Goal: Task Accomplishment & Management: Manage account settings

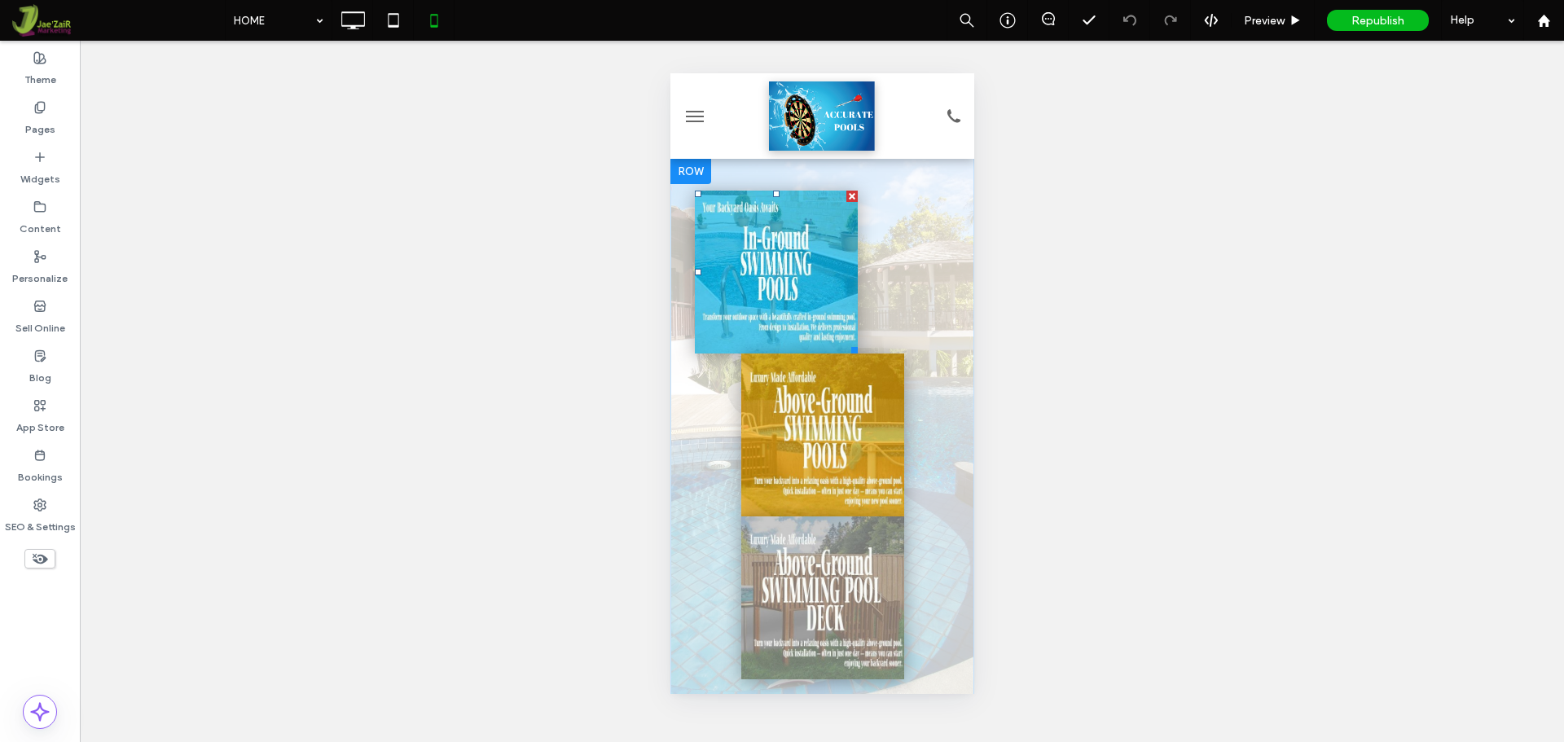
click at [700, 272] on div at bounding box center [697, 272] width 7 height 7
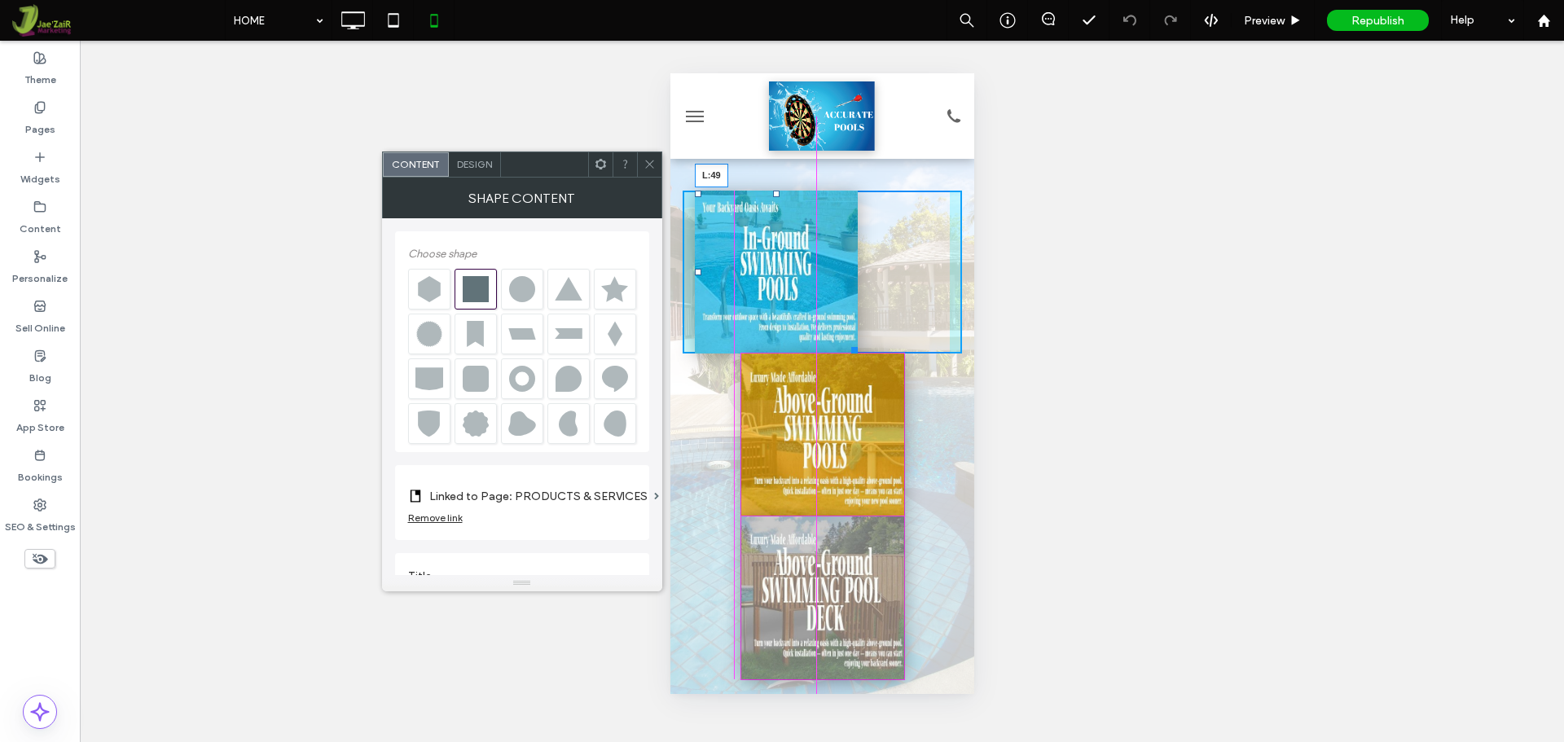
drag, startPoint x: 700, startPoint y: 272, endPoint x: 743, endPoint y: 275, distance: 43.3
click at [743, 275] on div "L:49" at bounding box center [775, 272] width 163 height 163
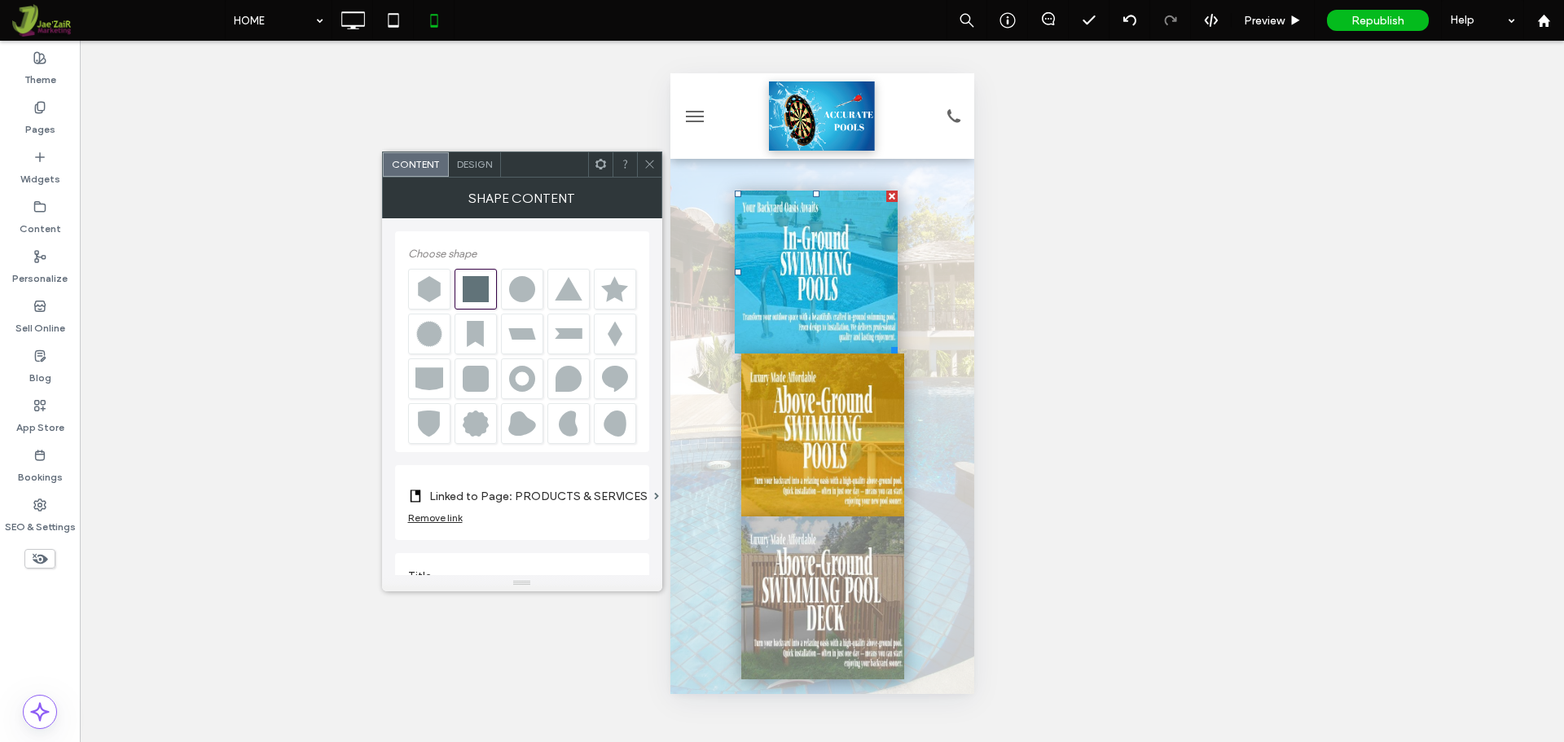
click at [1229, 437] on div "Unhide? Yes Unhide? Yes Unhide? Yes Unhide? Yes" at bounding box center [822, 392] width 1484 height 702
click at [650, 163] on icon at bounding box center [650, 164] width 12 height 12
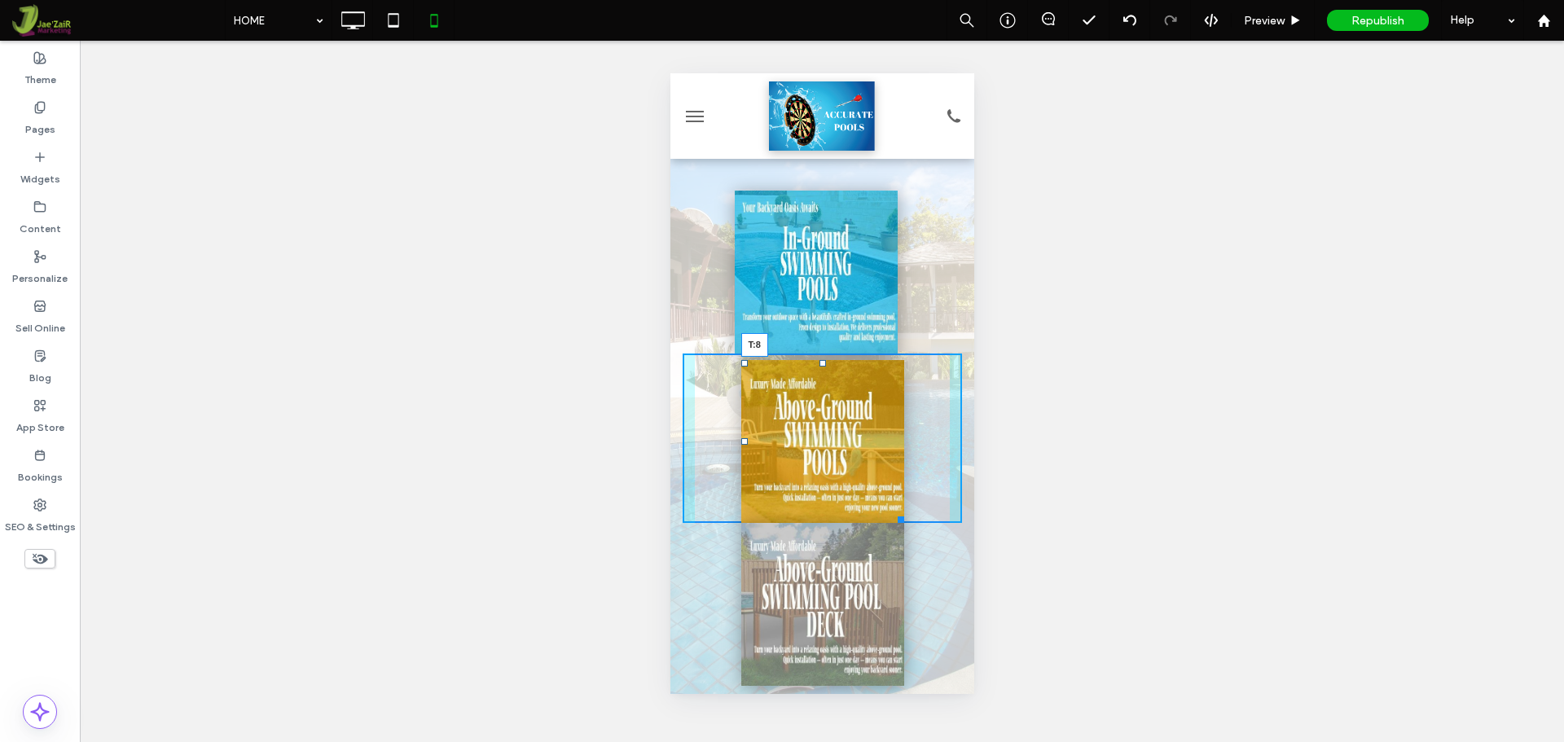
click at [819, 364] on div at bounding box center [822, 363] width 7 height 7
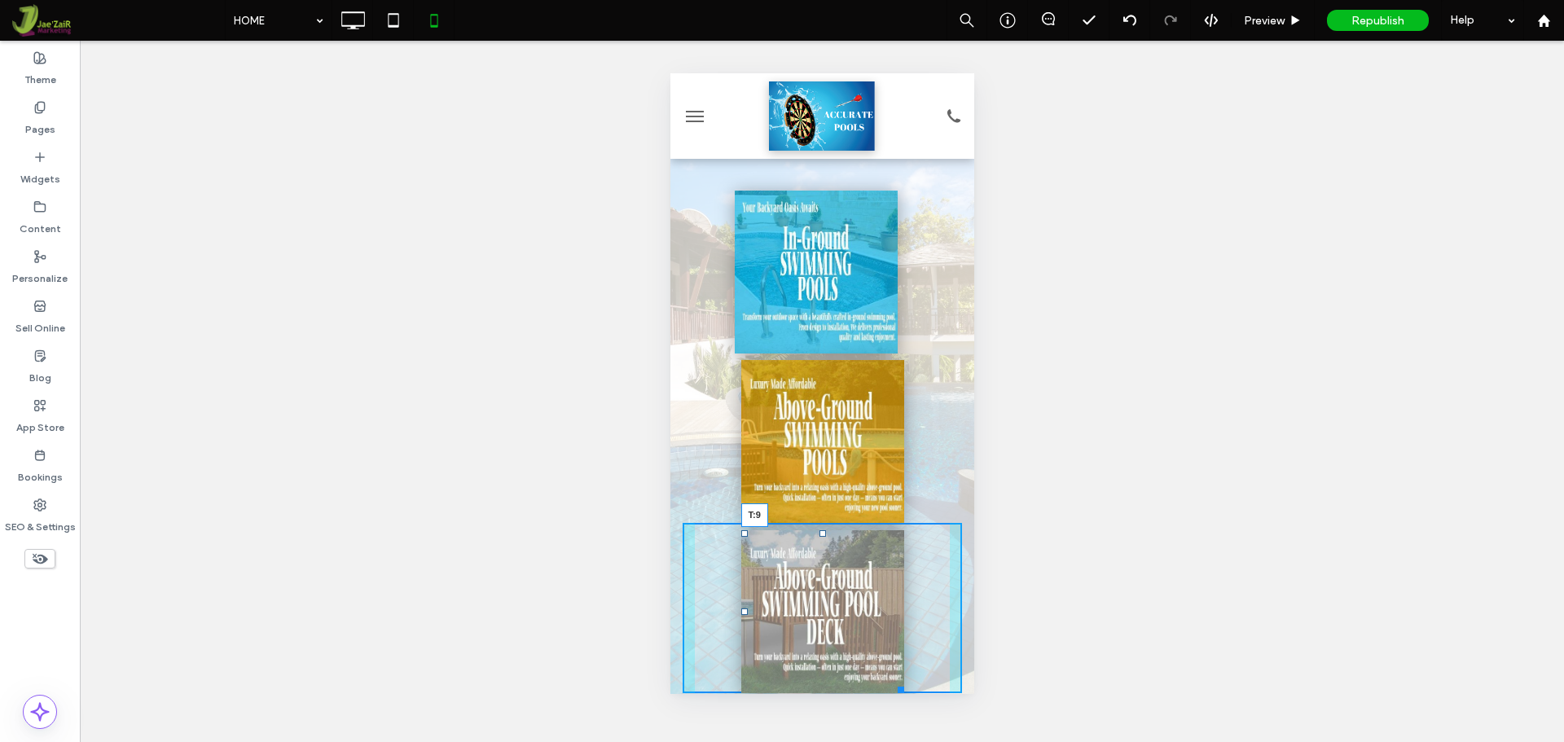
drag, startPoint x: 816, startPoint y: 526, endPoint x: 1486, endPoint y: 607, distance: 675.4
click at [819, 534] on div at bounding box center [822, 533] width 7 height 7
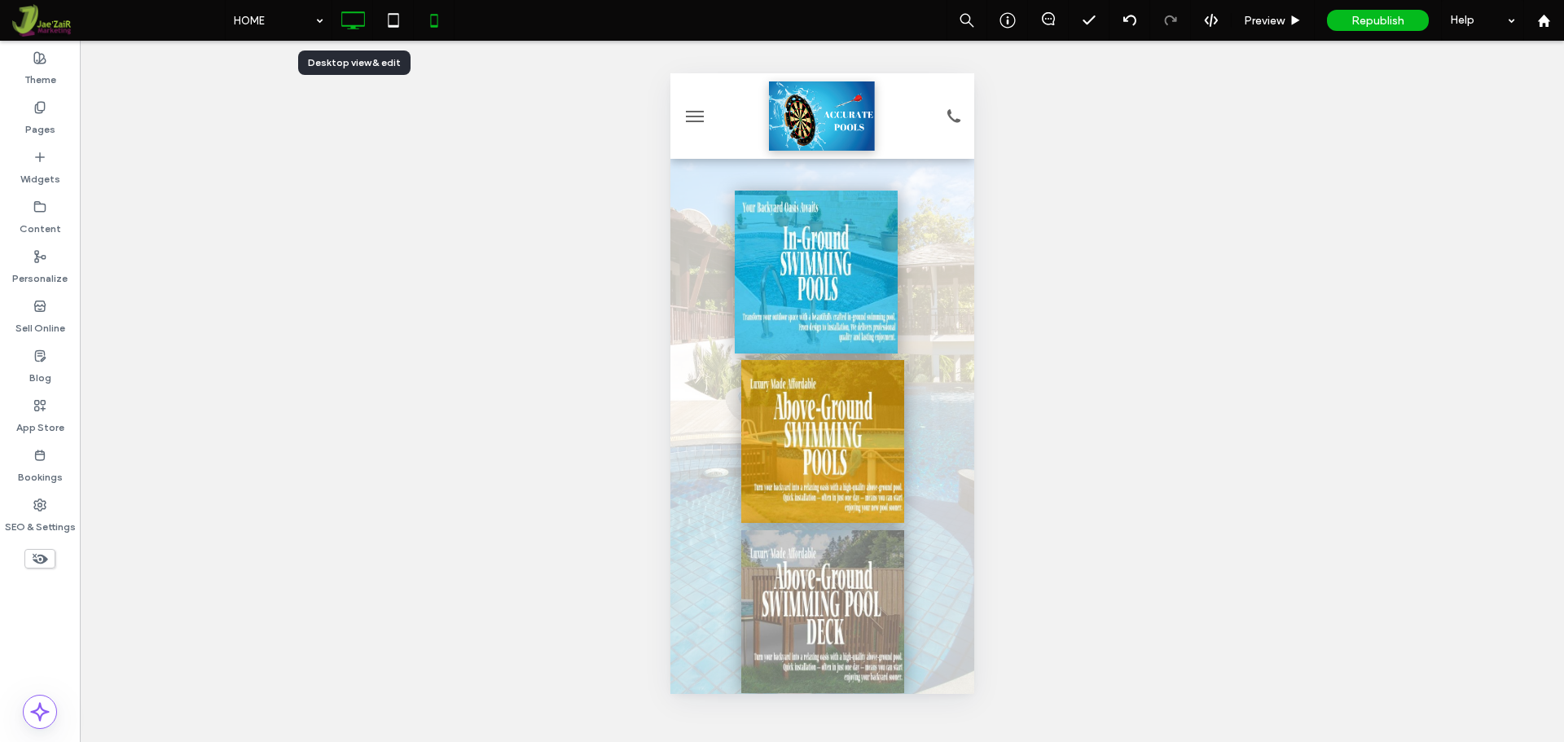
click at [360, 26] on use at bounding box center [353, 20] width 24 height 18
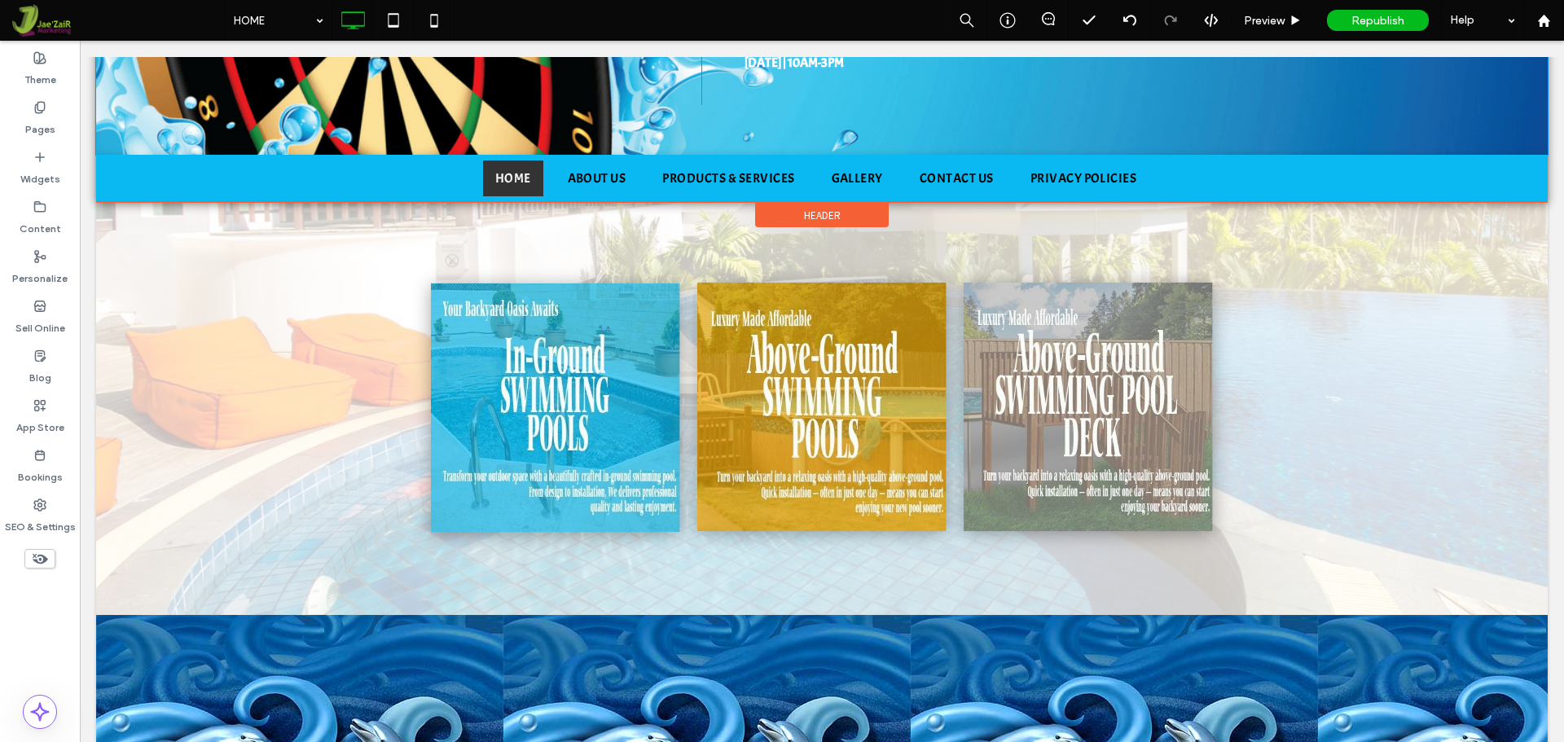
scroll to position [407, 0]
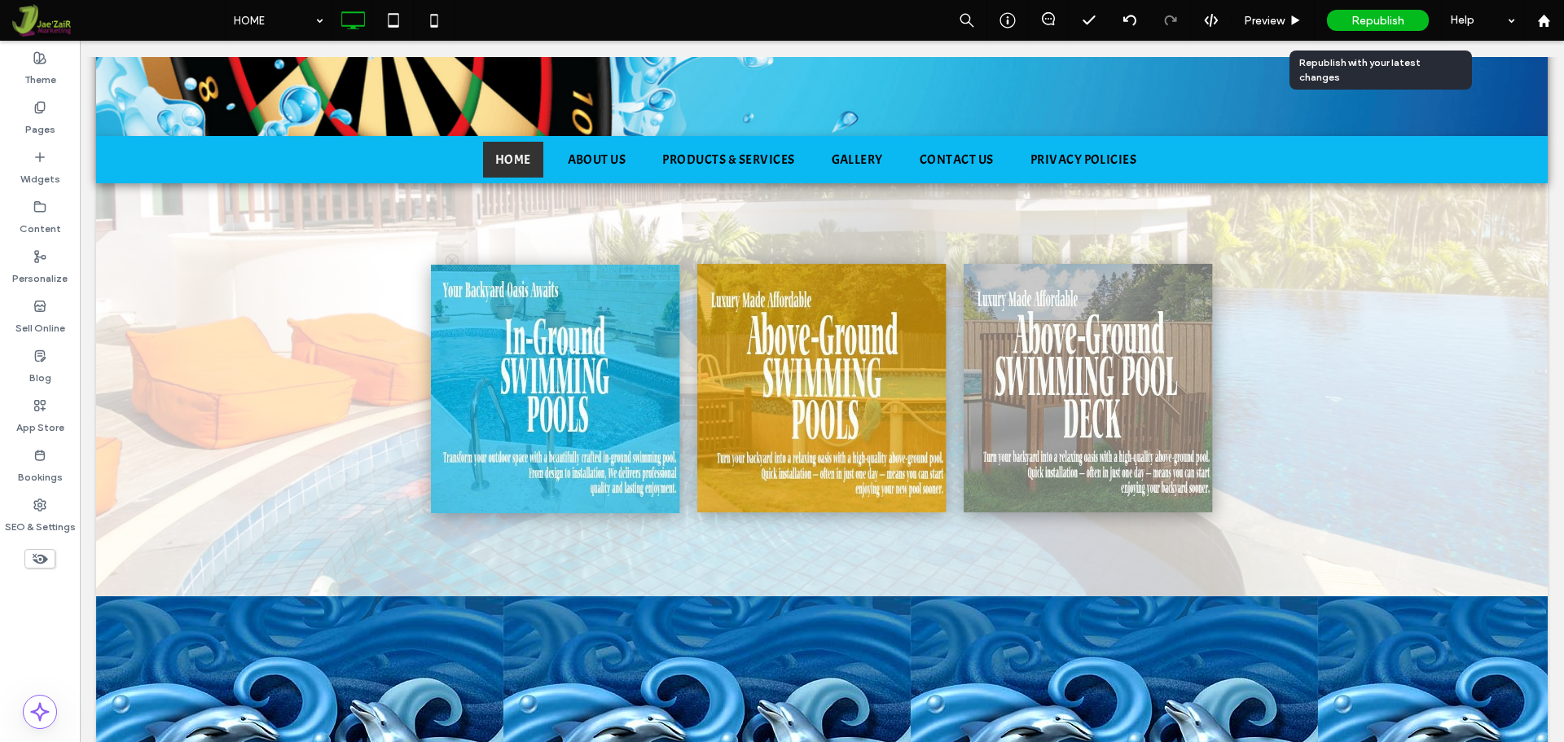
click at [1343, 15] on div "Republish" at bounding box center [1378, 20] width 102 height 21
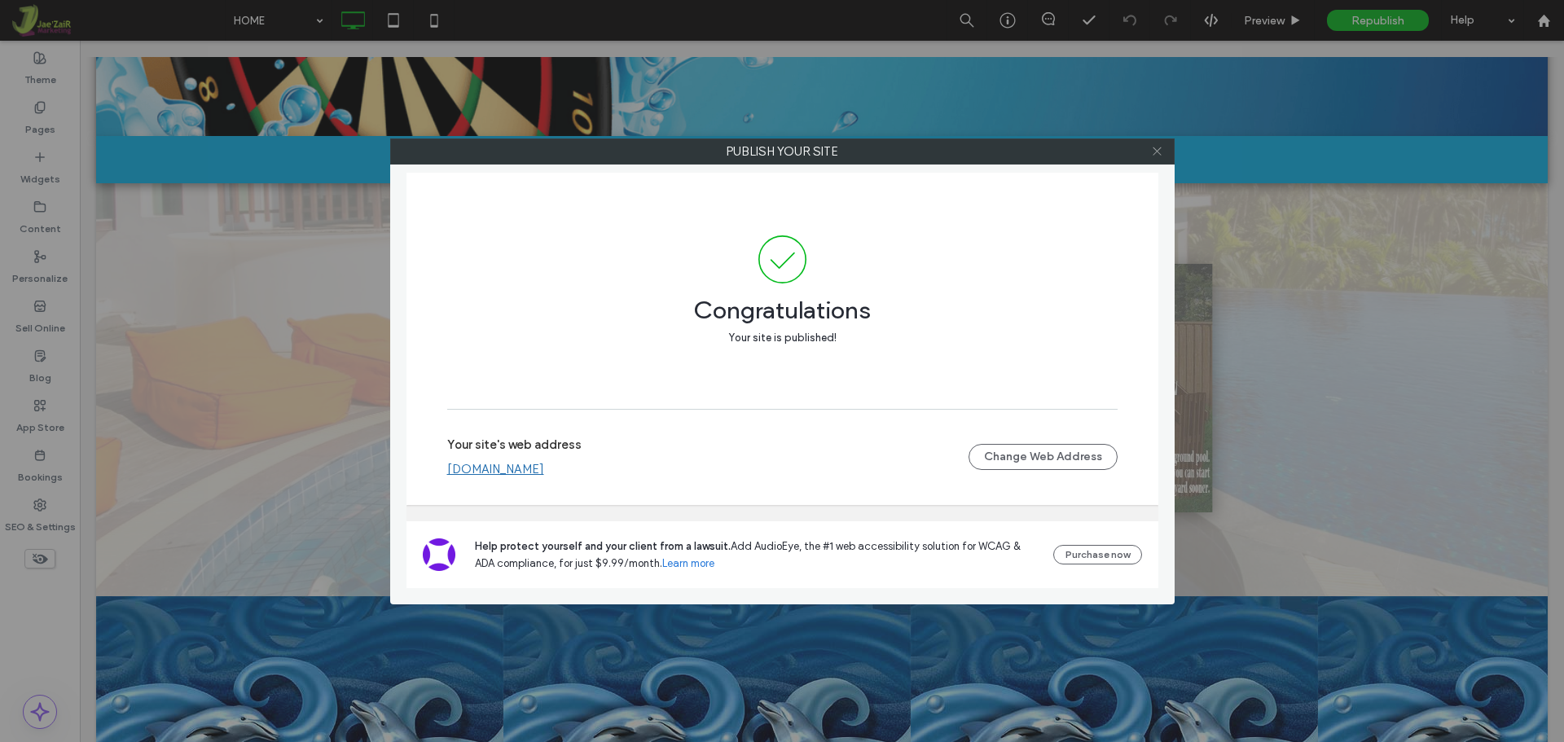
click at [1154, 153] on icon at bounding box center [1157, 151] width 12 height 12
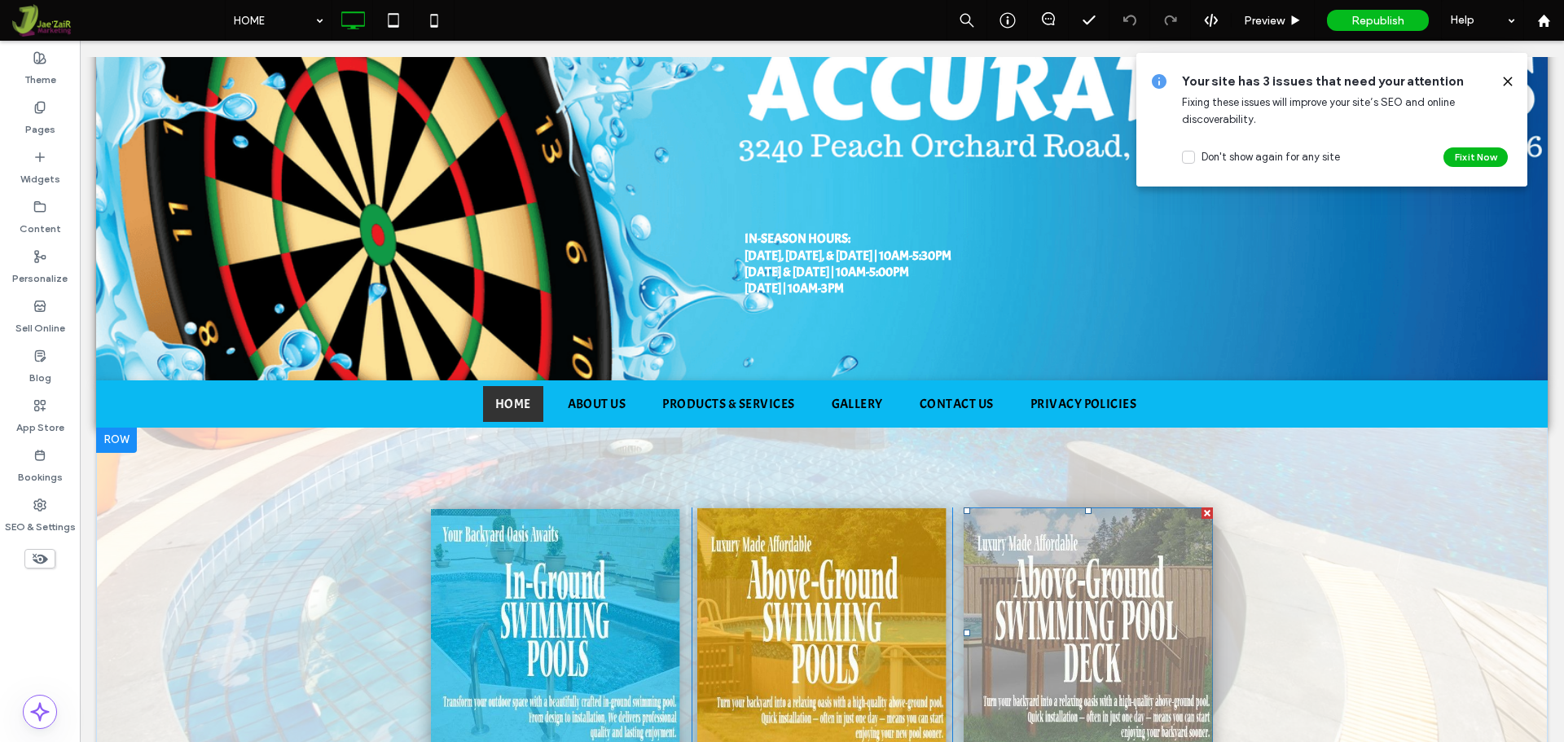
scroll to position [0, 0]
